Goal: Check status: Check status

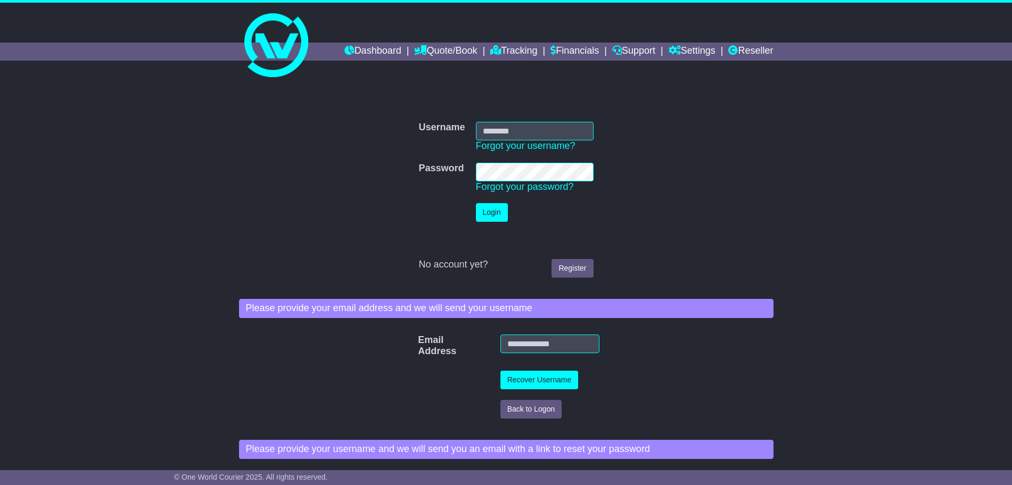
type input "**********"
click at [489, 213] on button "Login" at bounding box center [492, 212] width 32 height 19
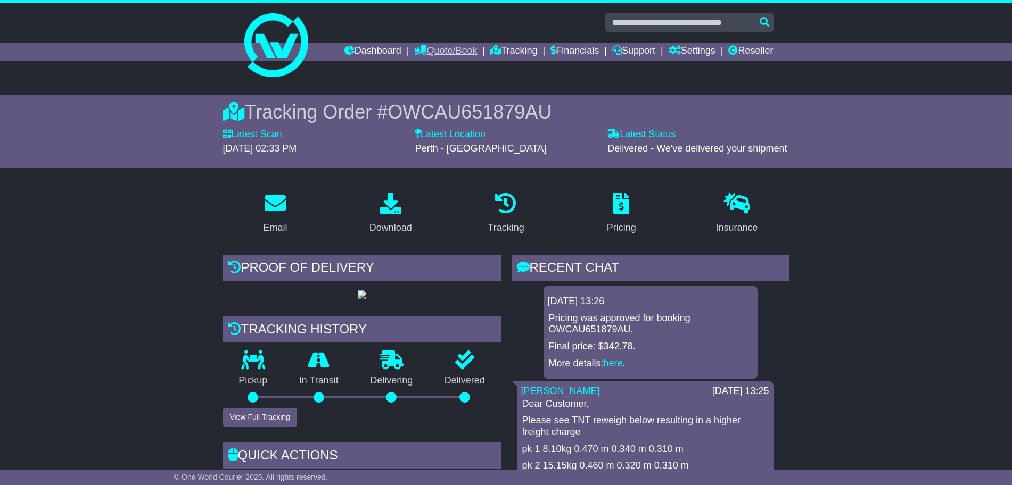
click at [450, 47] on link "Quote/Book" at bounding box center [445, 52] width 63 height 18
